Goal: Navigation & Orientation: Understand site structure

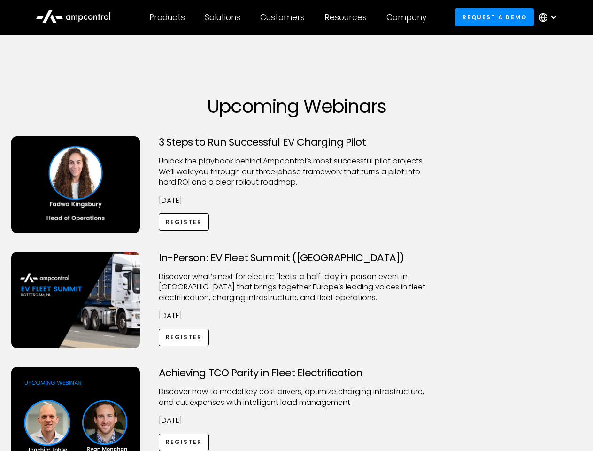
click at [289, 17] on div "Customers" at bounding box center [282, 17] width 45 height 10
click at [167, 17] on div "Products" at bounding box center [167, 17] width 36 height 10
click at [223, 17] on div "Solutions" at bounding box center [223, 17] width 36 height 10
click at [284, 17] on div "Customers" at bounding box center [282, 17] width 45 height 10
click at [348, 17] on div "Resources" at bounding box center [346, 17] width 42 height 10
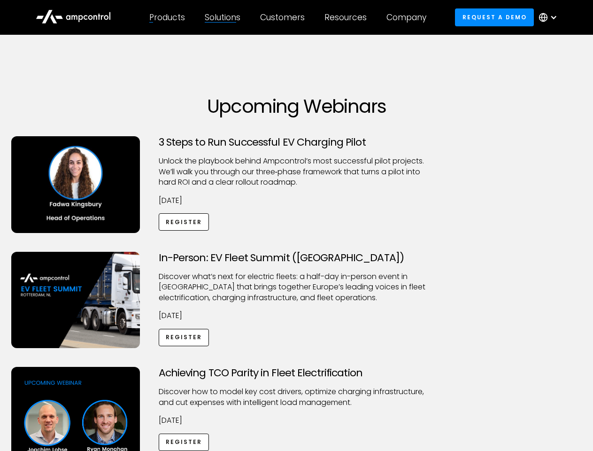
click at [410, 17] on div "Company" at bounding box center [407, 17] width 40 height 10
click at [550, 17] on div at bounding box center [554, 18] width 8 height 8
